Goal: Navigation & Orientation: Find specific page/section

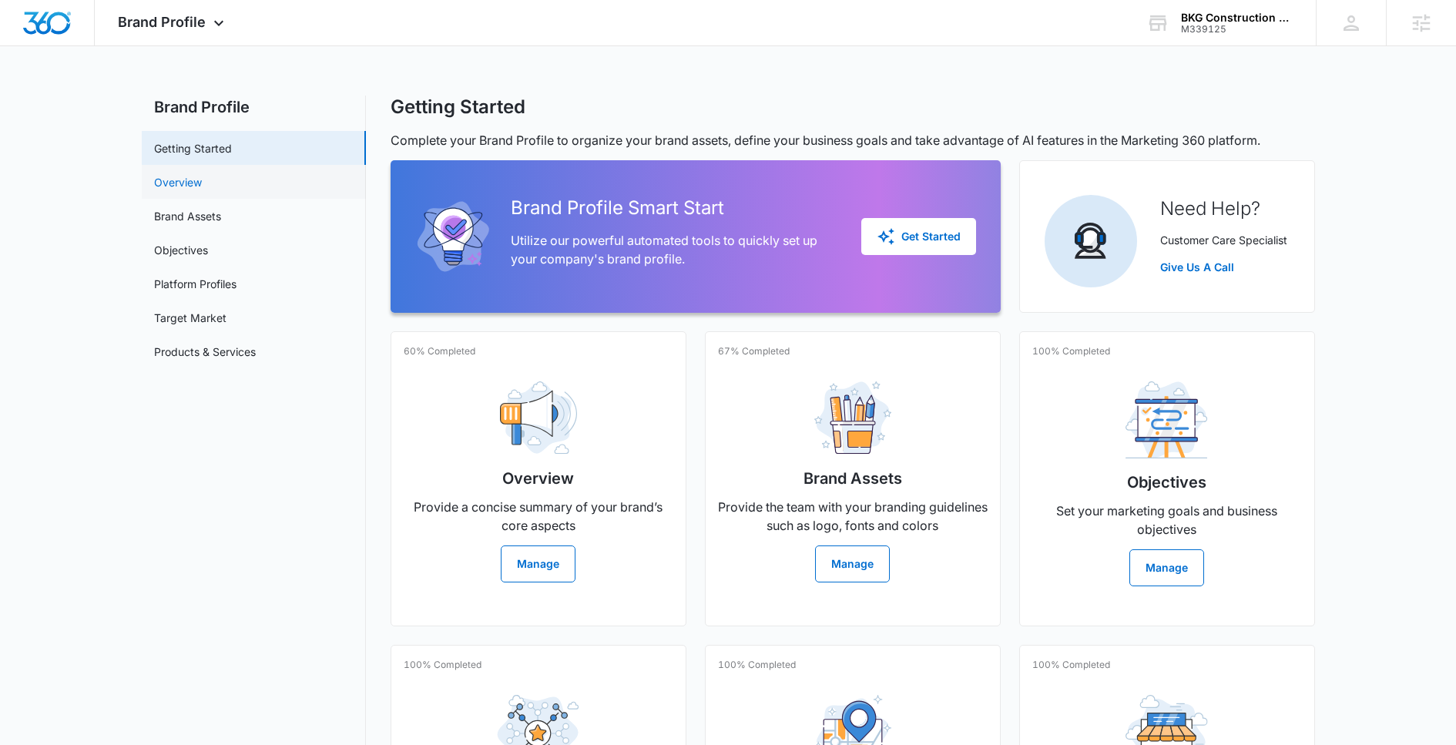
click at [186, 174] on link "Overview" at bounding box center [178, 182] width 48 height 16
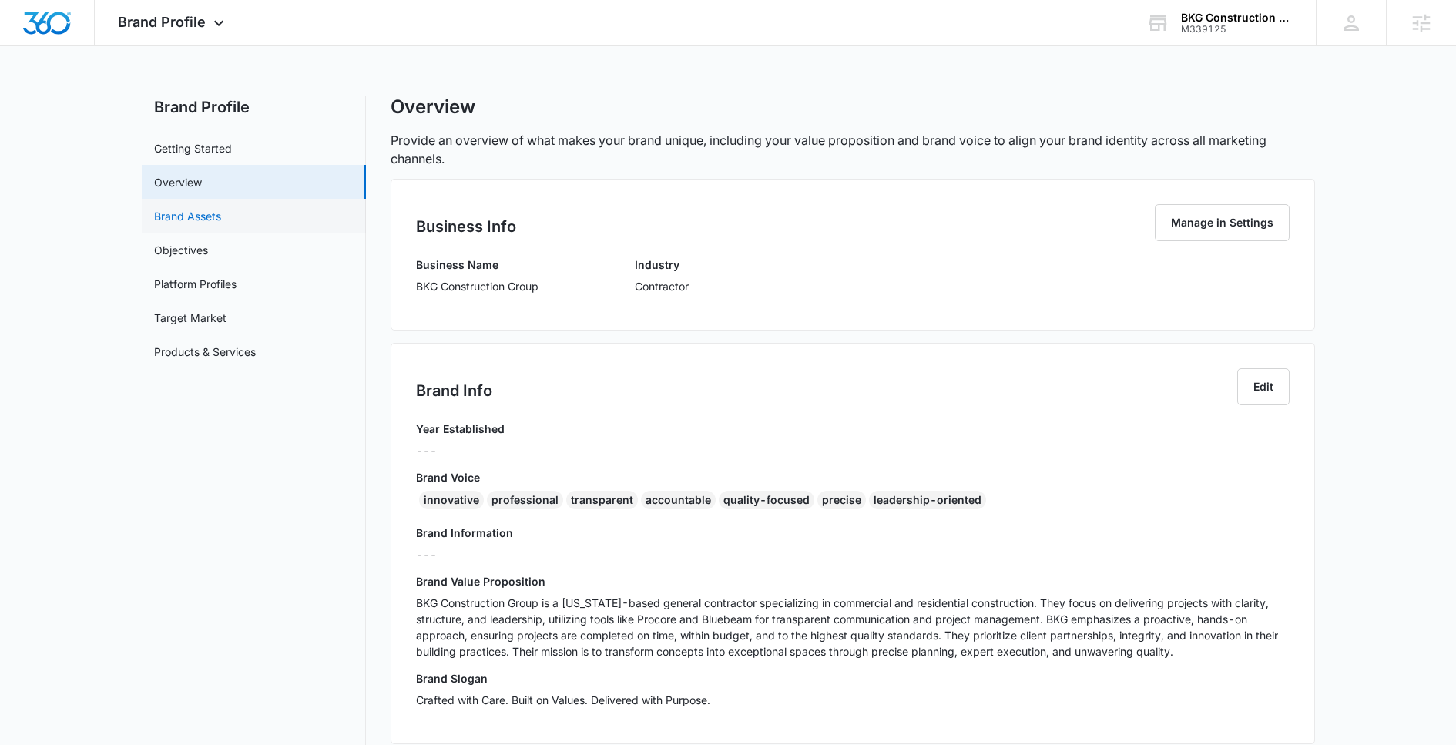
click at [221, 217] on link "Brand Assets" at bounding box center [187, 216] width 67 height 16
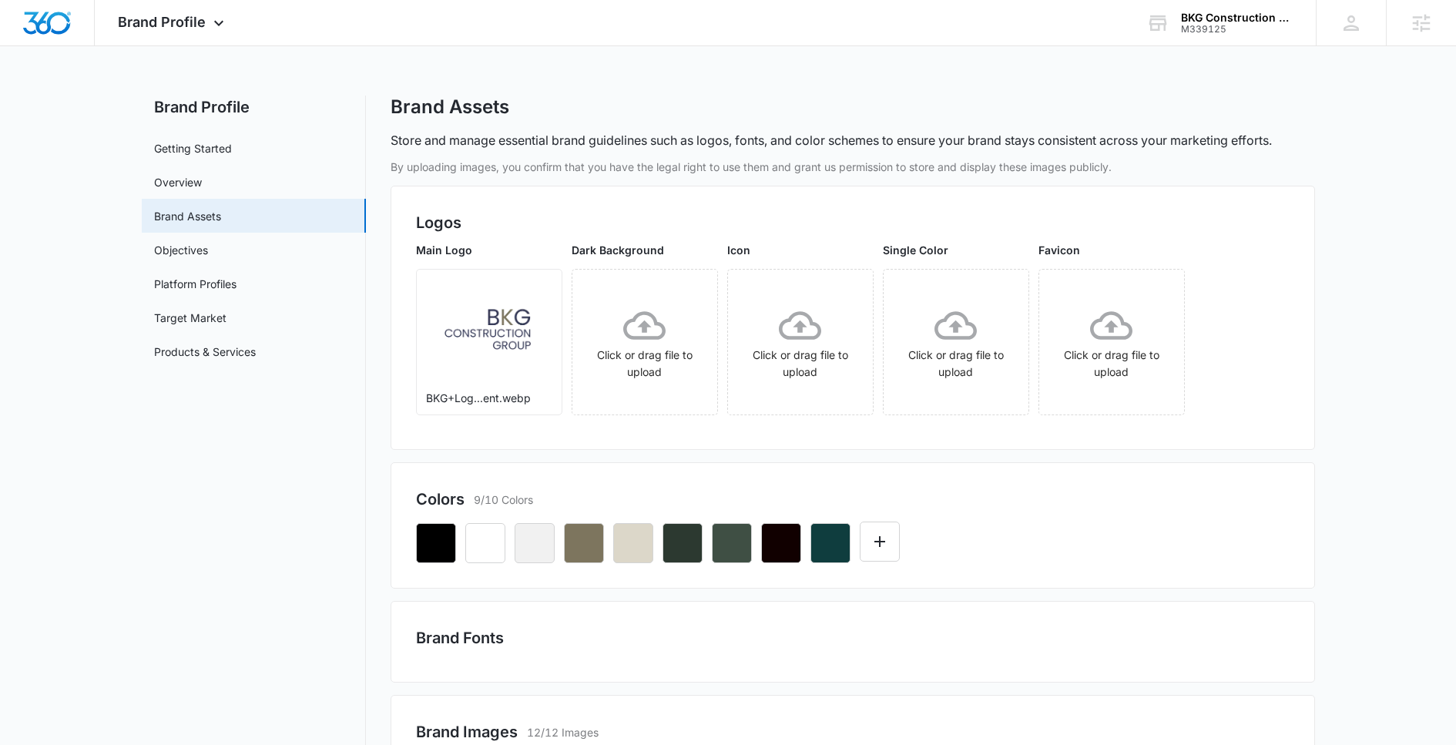
scroll to position [228, 0]
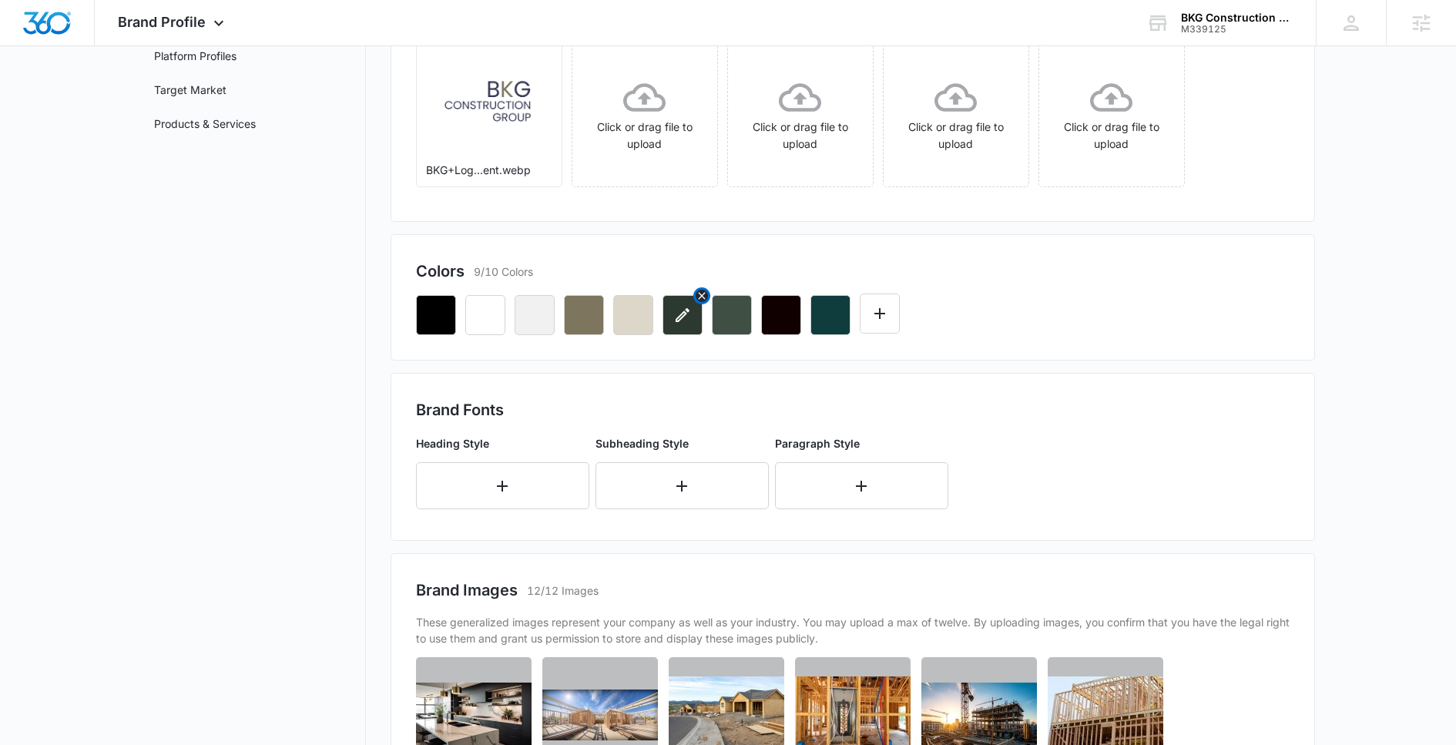
click at [673, 313] on icon "button" at bounding box center [682, 315] width 18 height 18
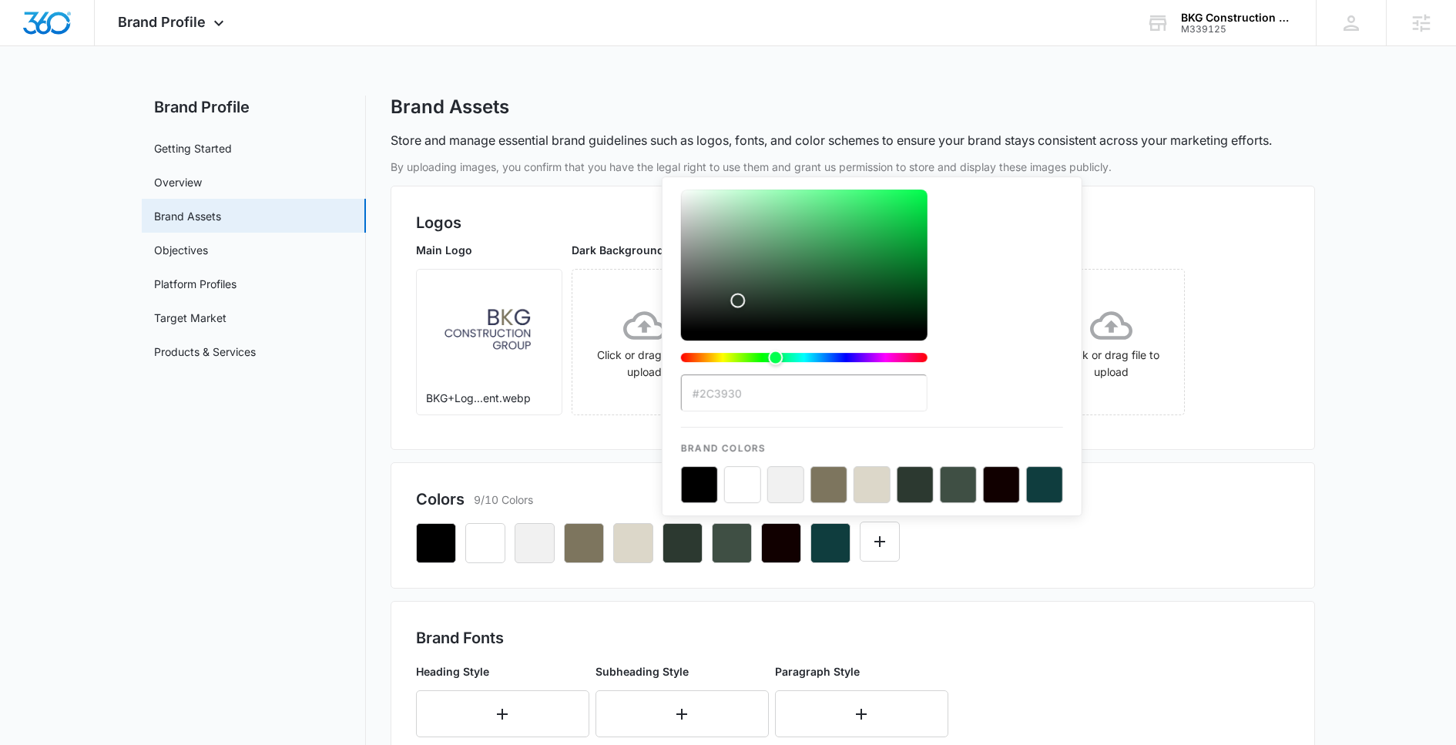
click at [720, 399] on input "#2C3930" at bounding box center [804, 392] width 247 height 37
click at [188, 13] on div "Brand Profile Apps Reputation Websites Forms CRM Email Social Content Ads Intel…" at bounding box center [173, 22] width 156 height 45
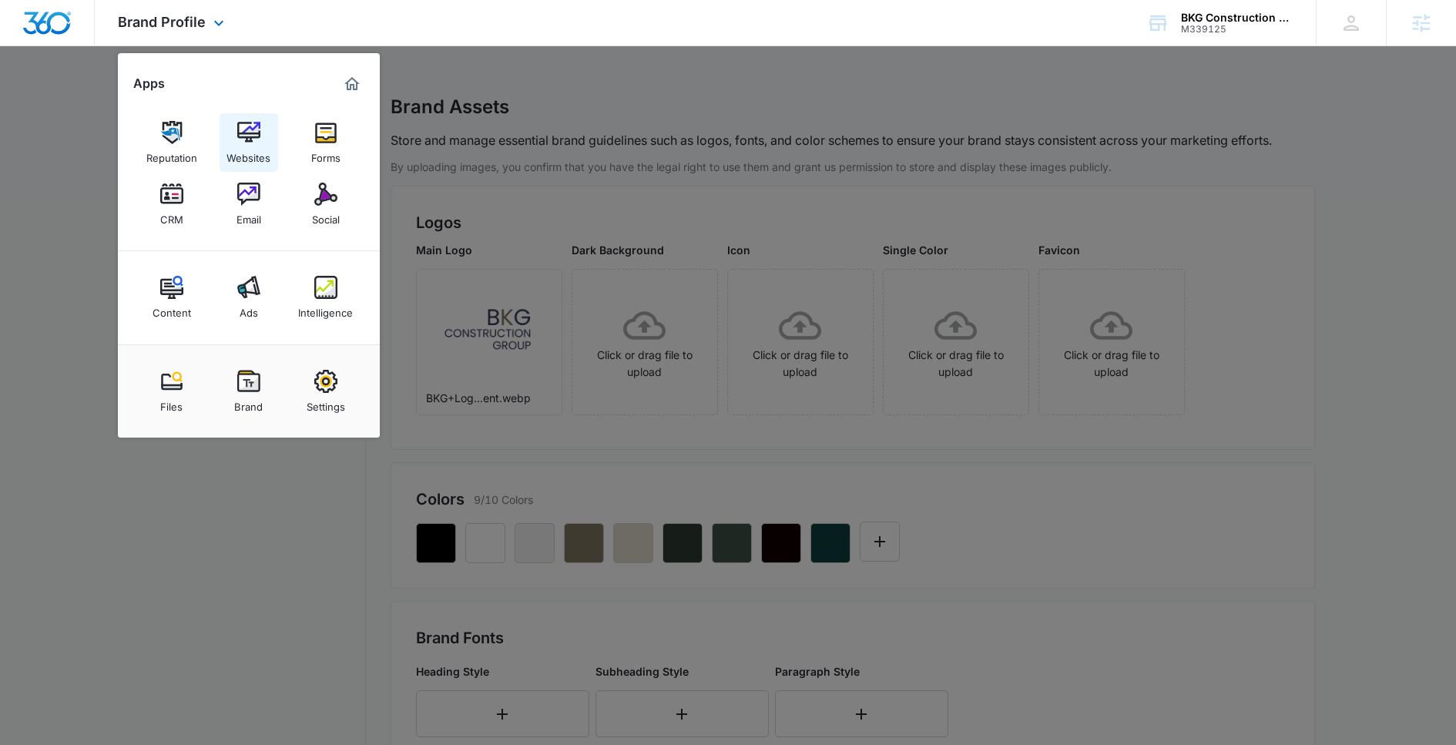
click at [260, 136] on link "Websites" at bounding box center [249, 142] width 59 height 59
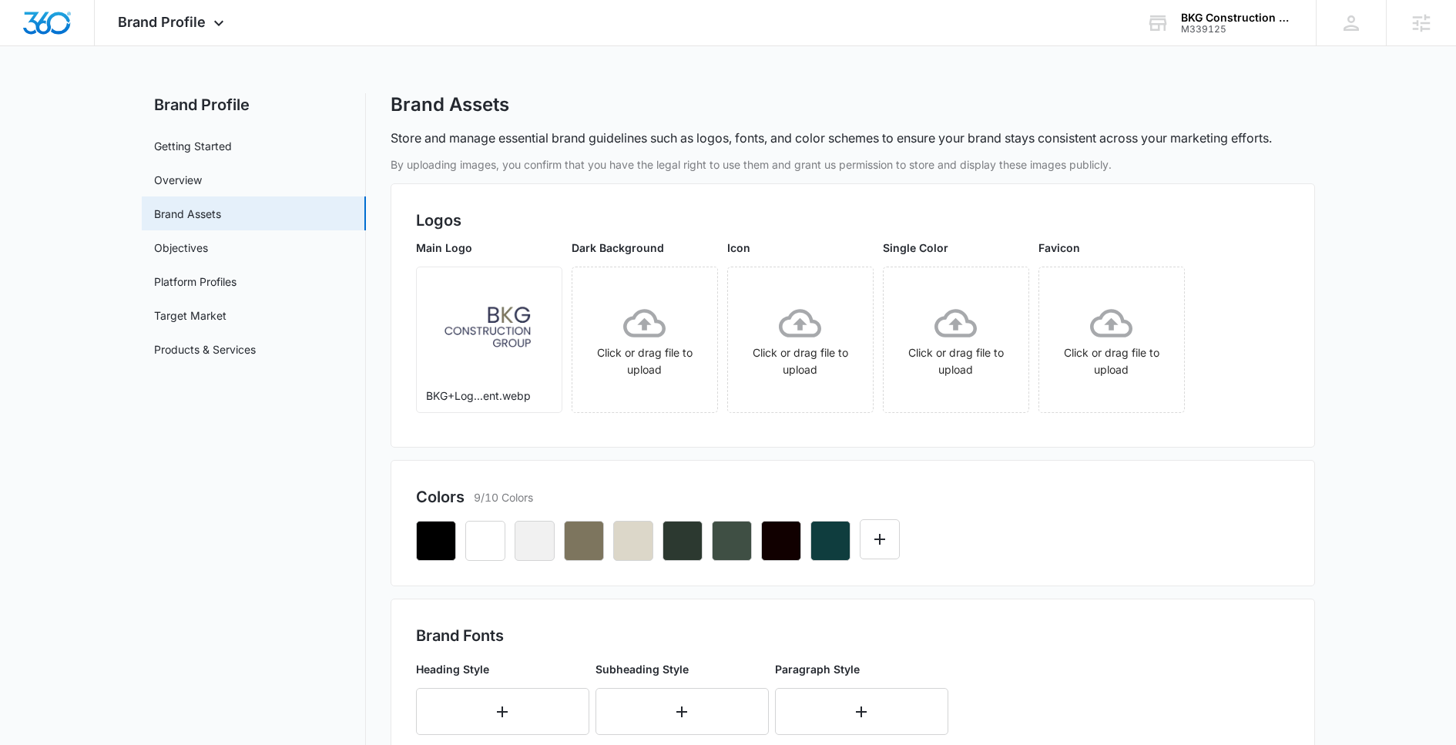
scroll to position [31, 0]
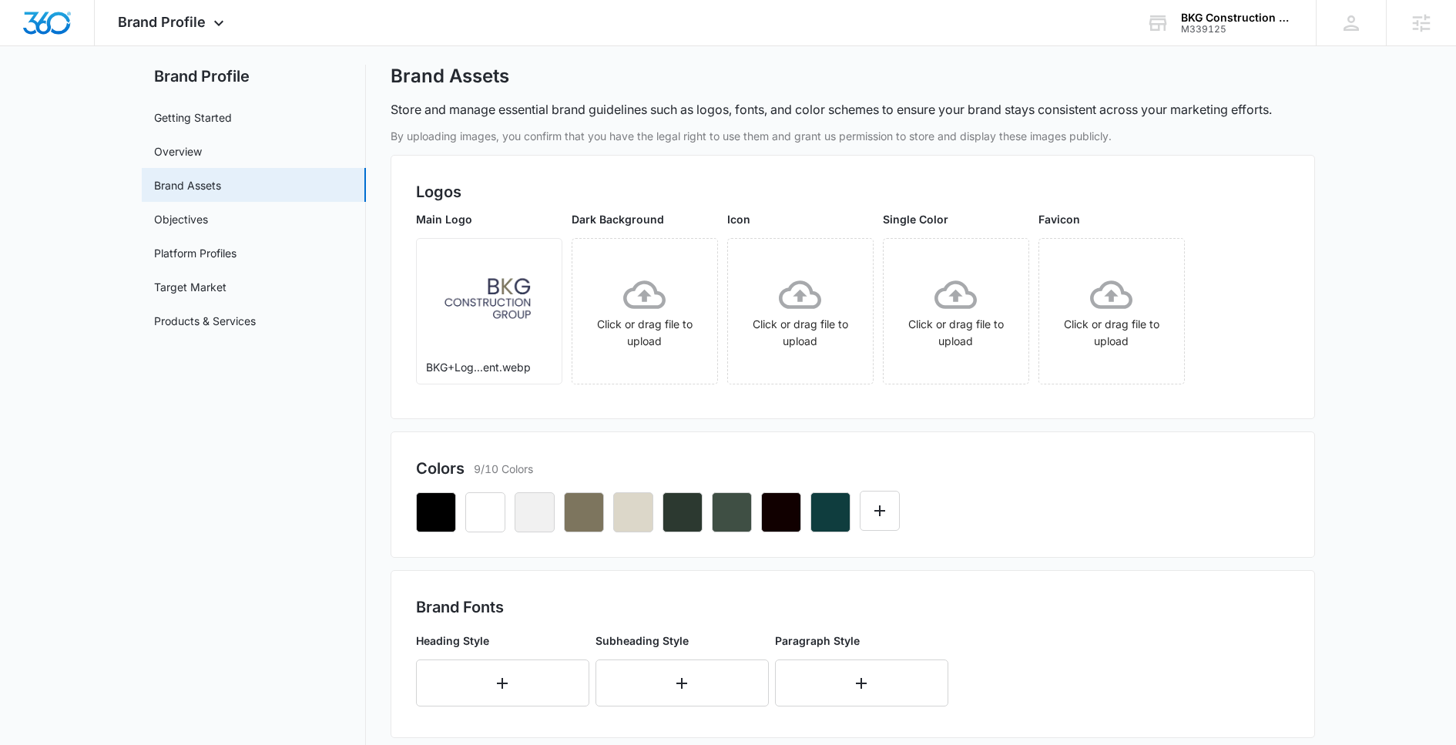
click at [167, 51] on div "Brand Profile Apps Reputation Websites Forms CRM Email Social Content Ads Intel…" at bounding box center [728, 638] width 1456 height 1338
click at [167, 34] on div "Brand Profile Apps Reputation Websites Forms CRM Email Social Content Ads Intel…" at bounding box center [173, 22] width 156 height 45
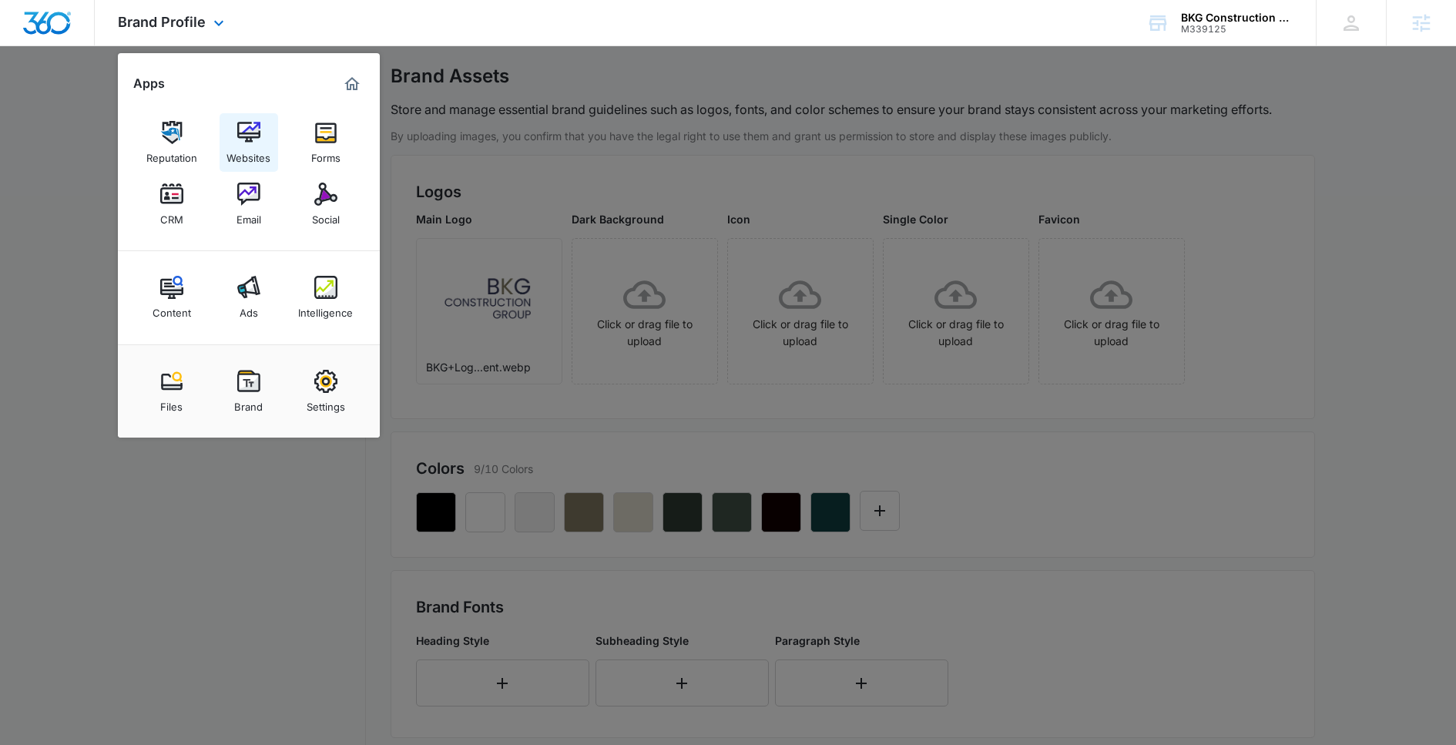
click at [256, 132] on img at bounding box center [248, 132] width 23 height 23
